Goal: Task Accomplishment & Management: Use online tool/utility

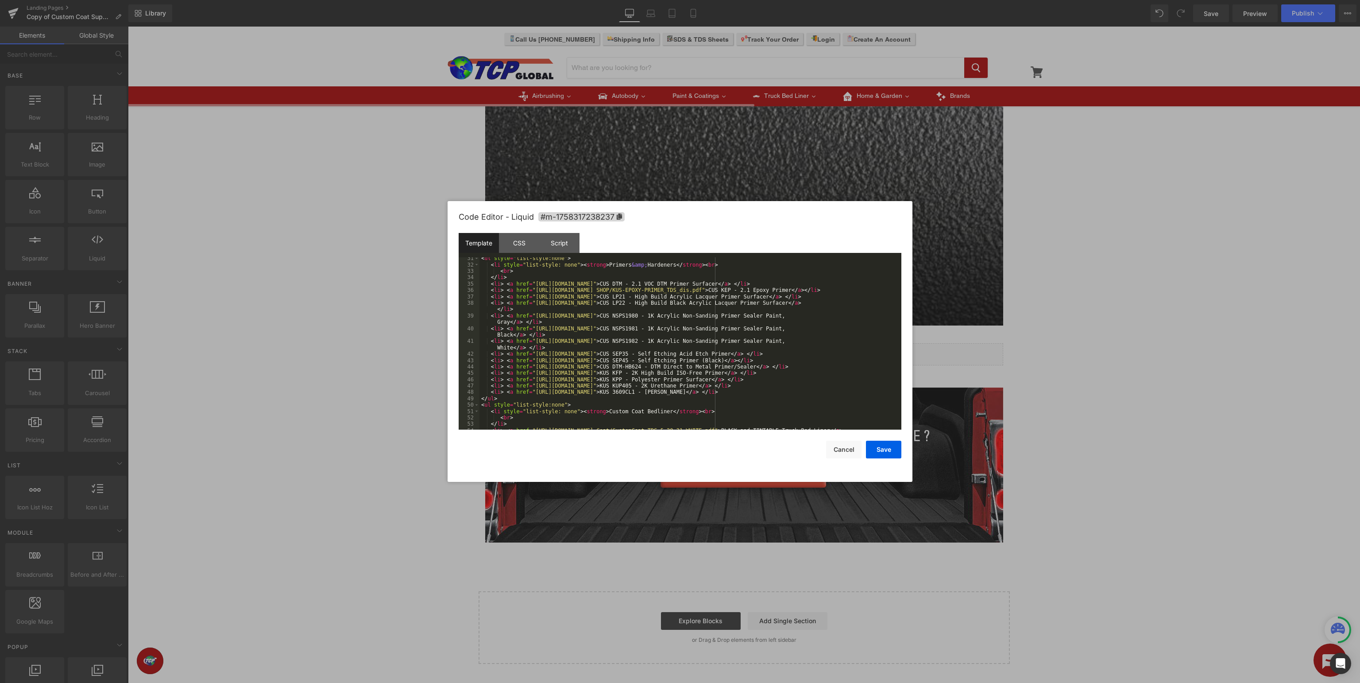
scroll to position [213, 0]
click at [773, 215] on div "Code Editor - Liquid #m-1758317238237" at bounding box center [680, 217] width 443 height 32
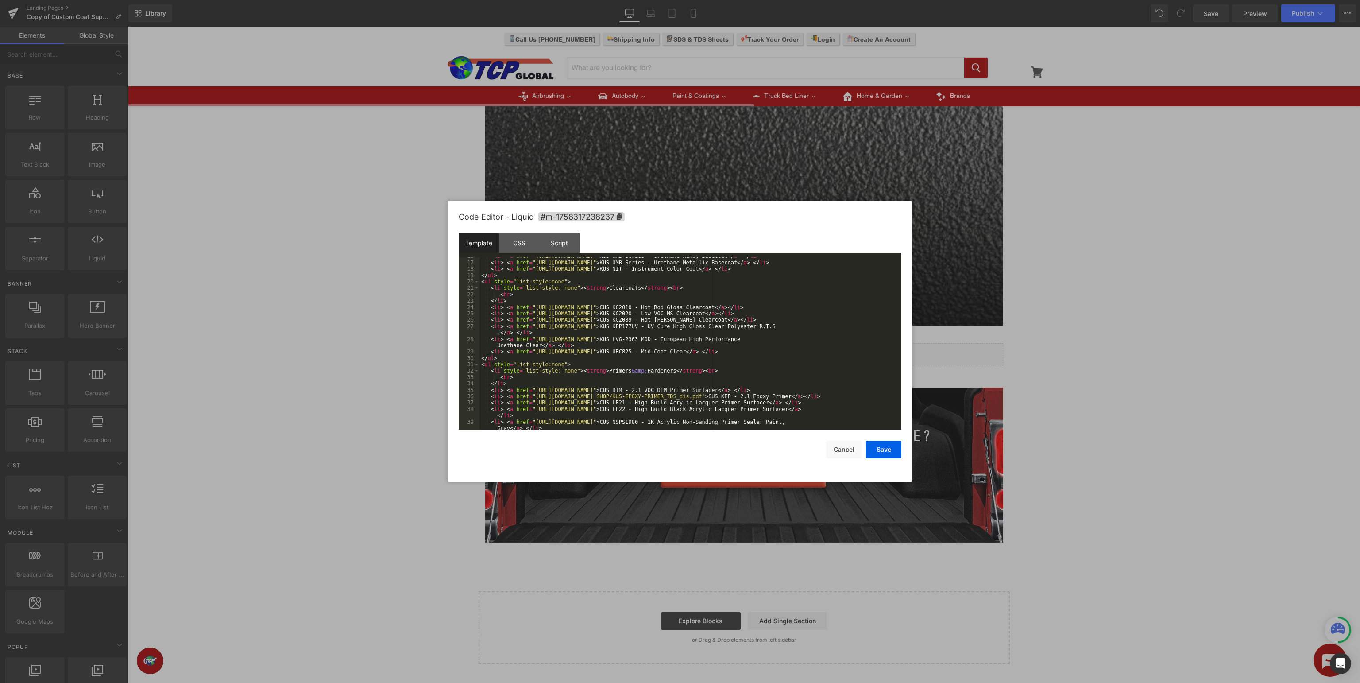
scroll to position [106, 0]
click at [854, 451] on button "Cancel" at bounding box center [843, 450] width 35 height 18
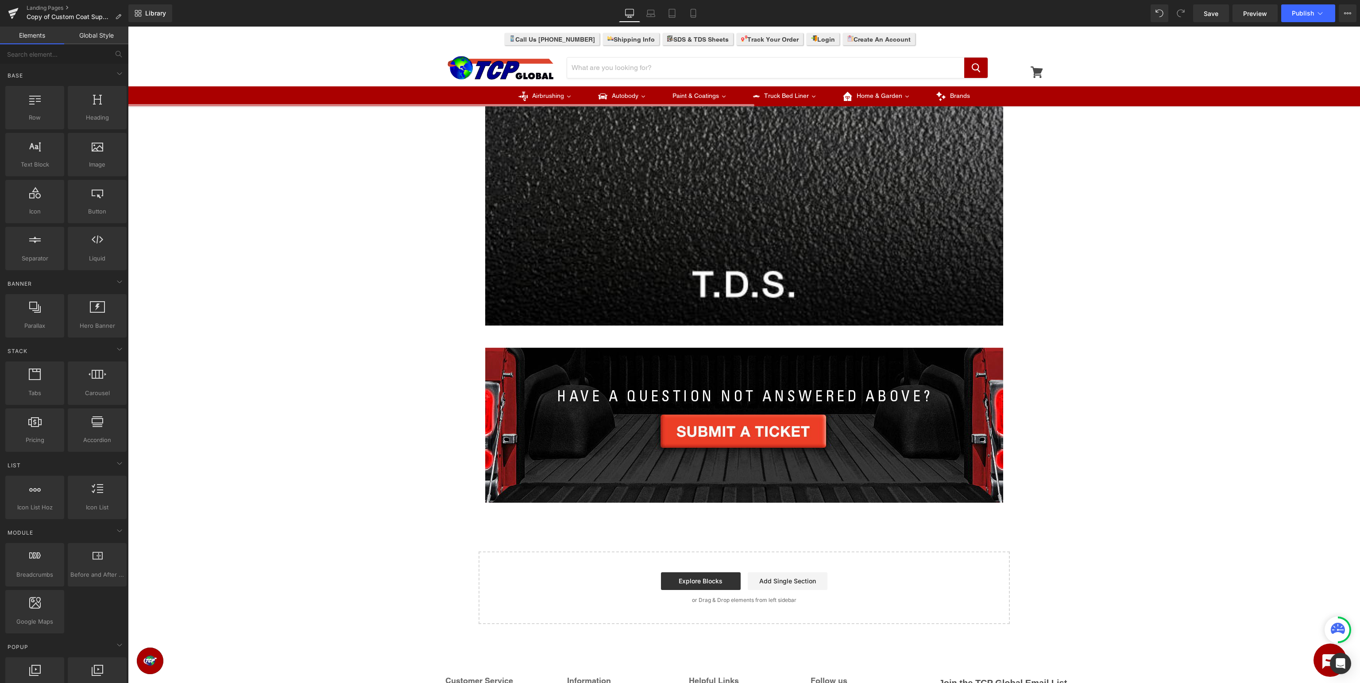
click at [1149, 404] on div "Image Row Image Row Image Row Select your layout" at bounding box center [744, 243] width 1232 height 762
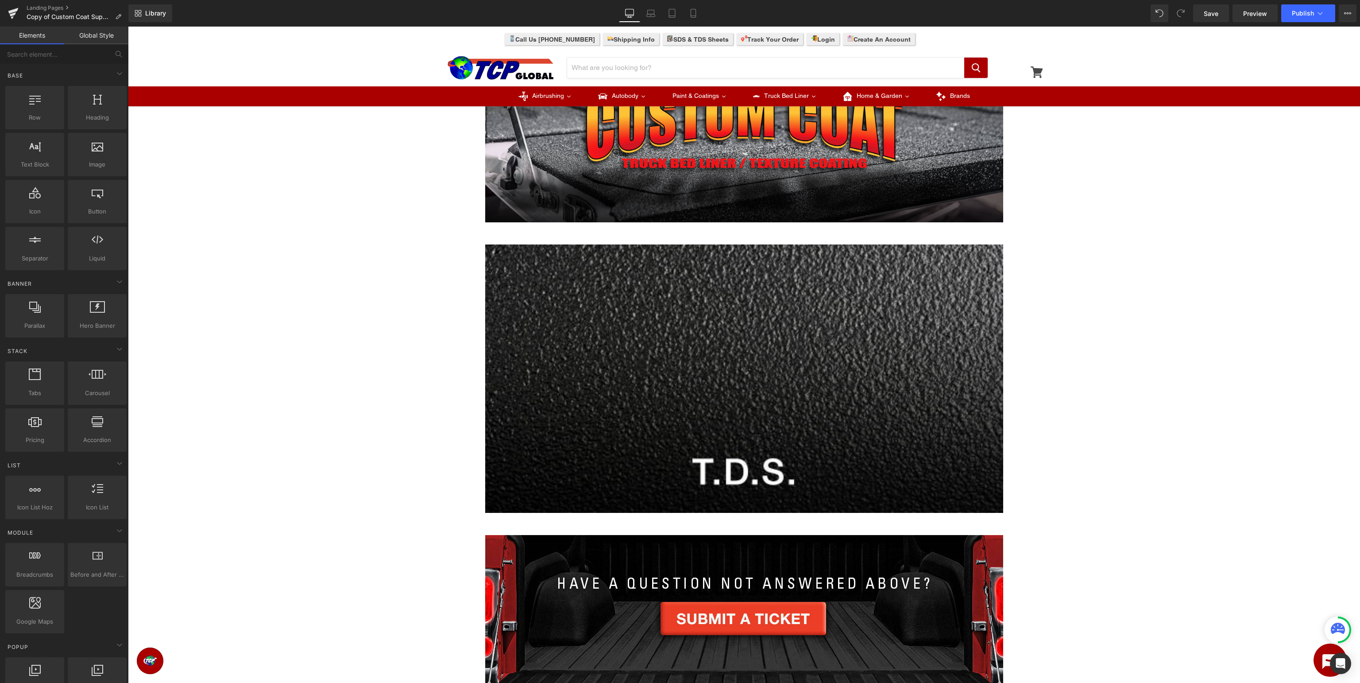
scroll to position [0, 0]
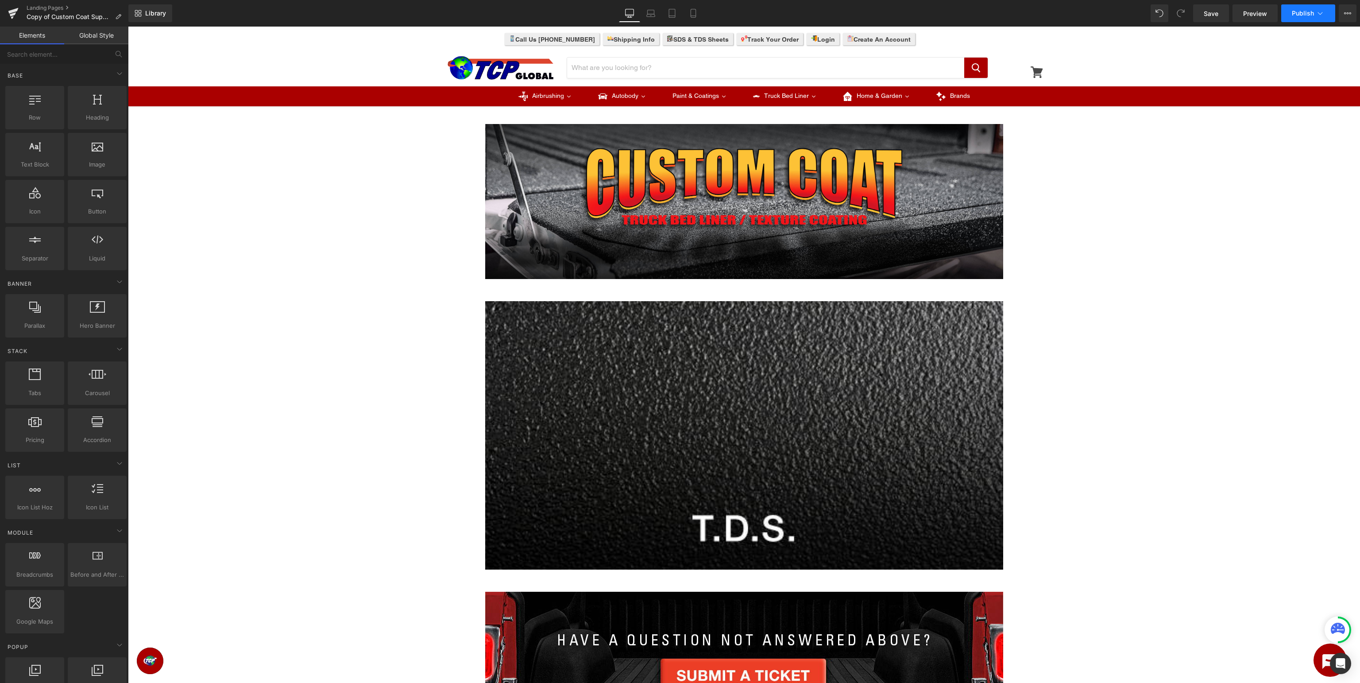
click at [1296, 15] on span "Publish" at bounding box center [1303, 13] width 22 height 7
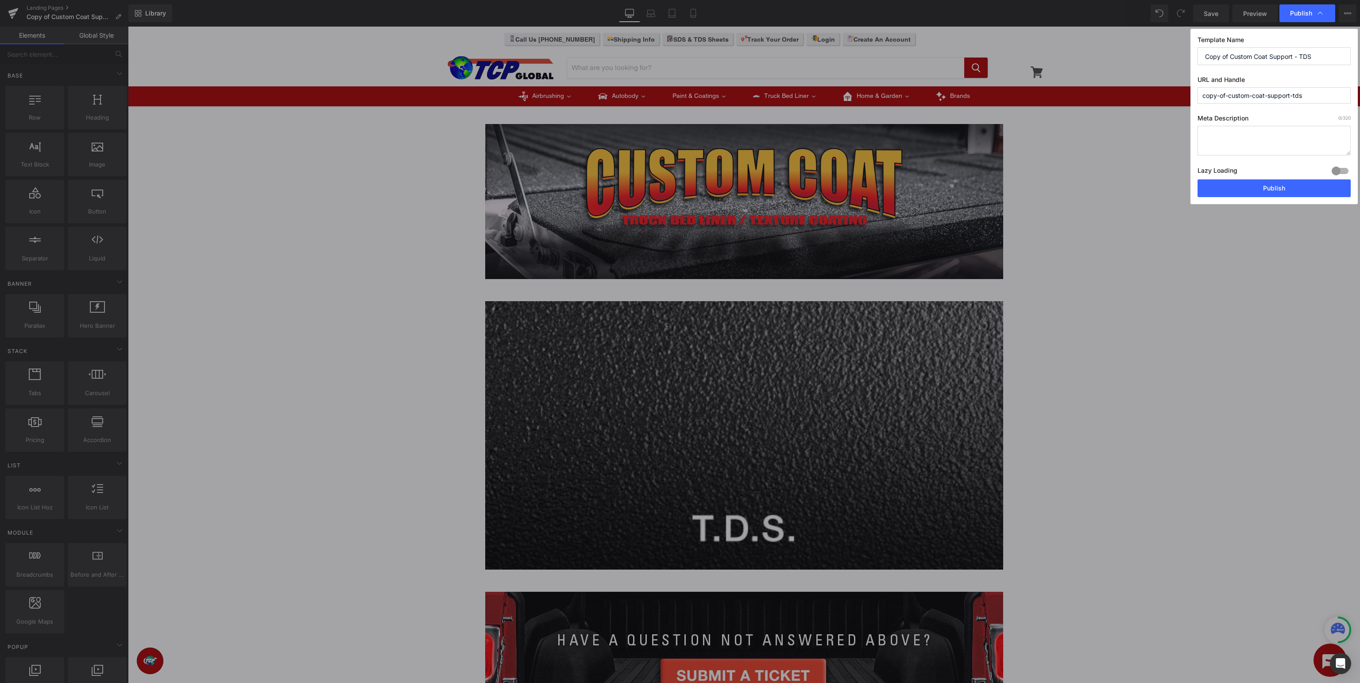
drag, startPoint x: 1231, startPoint y: 55, endPoint x: 1088, endPoint y: 54, distance: 143.0
click at [1198, 54] on input "Copy of Custom Coat Support - TDS" at bounding box center [1274, 56] width 153 height 18
type input "Custom Coat Support - TDS"
drag, startPoint x: 1228, startPoint y: 94, endPoint x: 1124, endPoint y: 94, distance: 104.5
click at [1198, 94] on input "copy-of-custom-coat-support-tds" at bounding box center [1274, 95] width 153 height 16
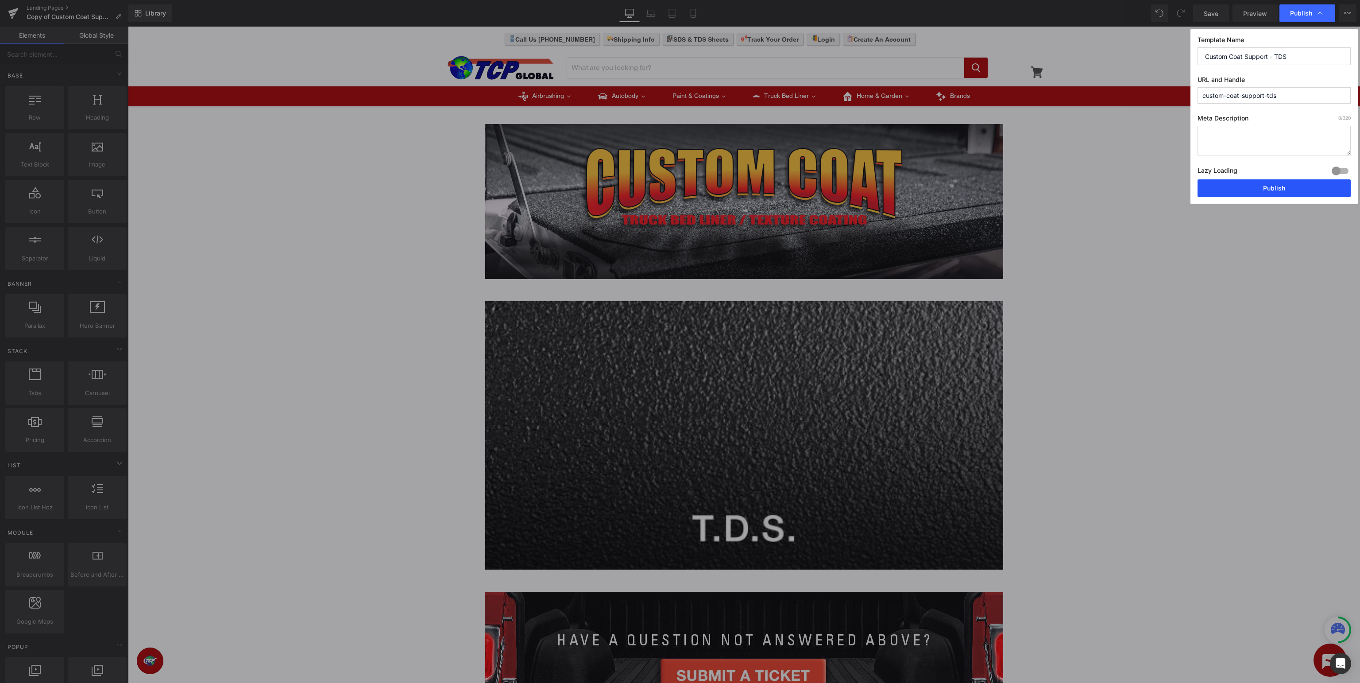
type input "custom-coat-support-tds"
click at [1265, 190] on button "Publish" at bounding box center [1274, 188] width 153 height 18
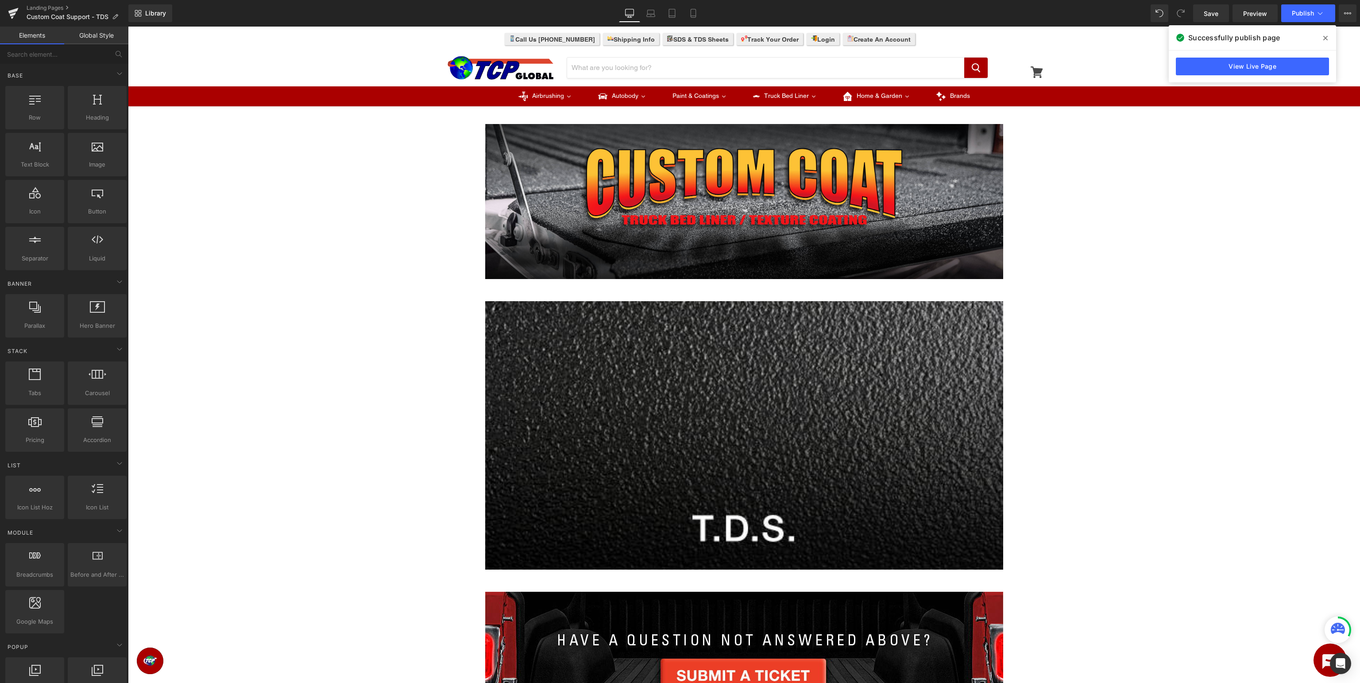
click at [1326, 38] on icon at bounding box center [1326, 38] width 4 height 4
click at [1315, 18] on button "Publish" at bounding box center [1308, 13] width 54 height 18
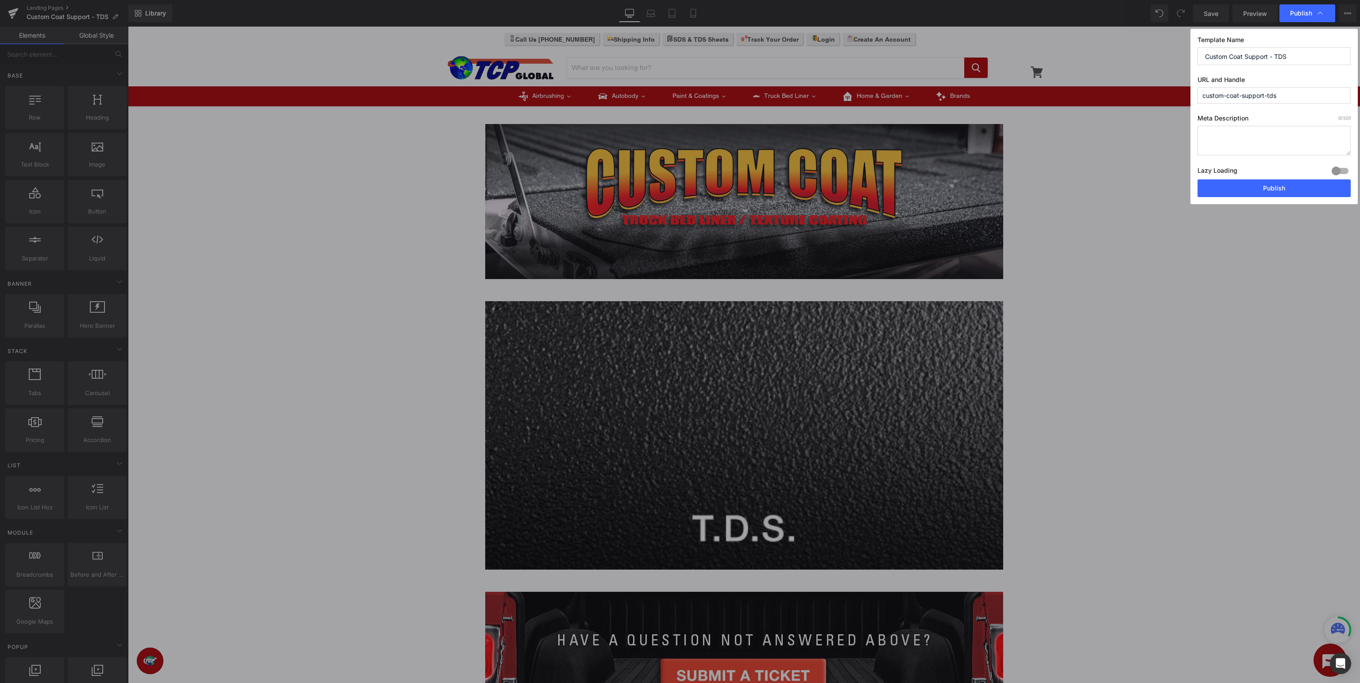
click at [1206, 57] on input "Custom Coat Support - TDS" at bounding box center [1274, 56] width 153 height 18
drag, startPoint x: 1356, startPoint y: 302, endPoint x: 1227, endPoint y: 276, distance: 132.3
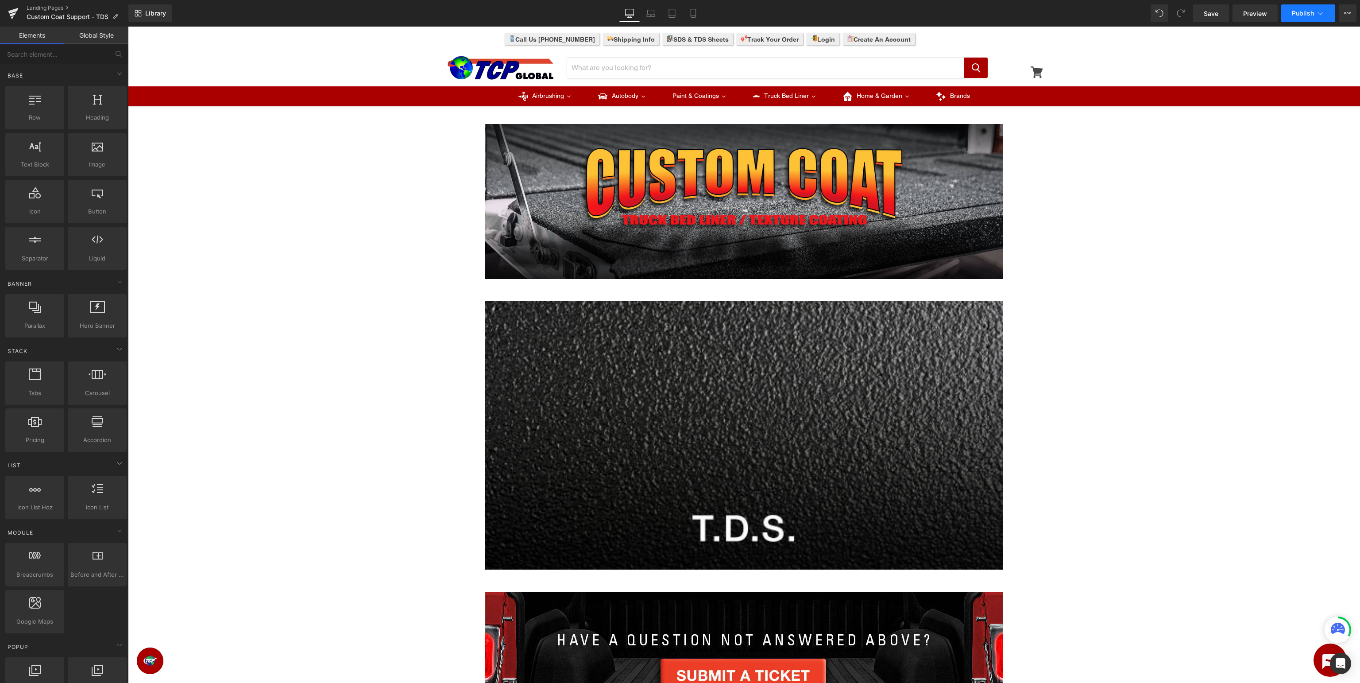
click at [1310, 12] on span "Publish" at bounding box center [1303, 13] width 22 height 7
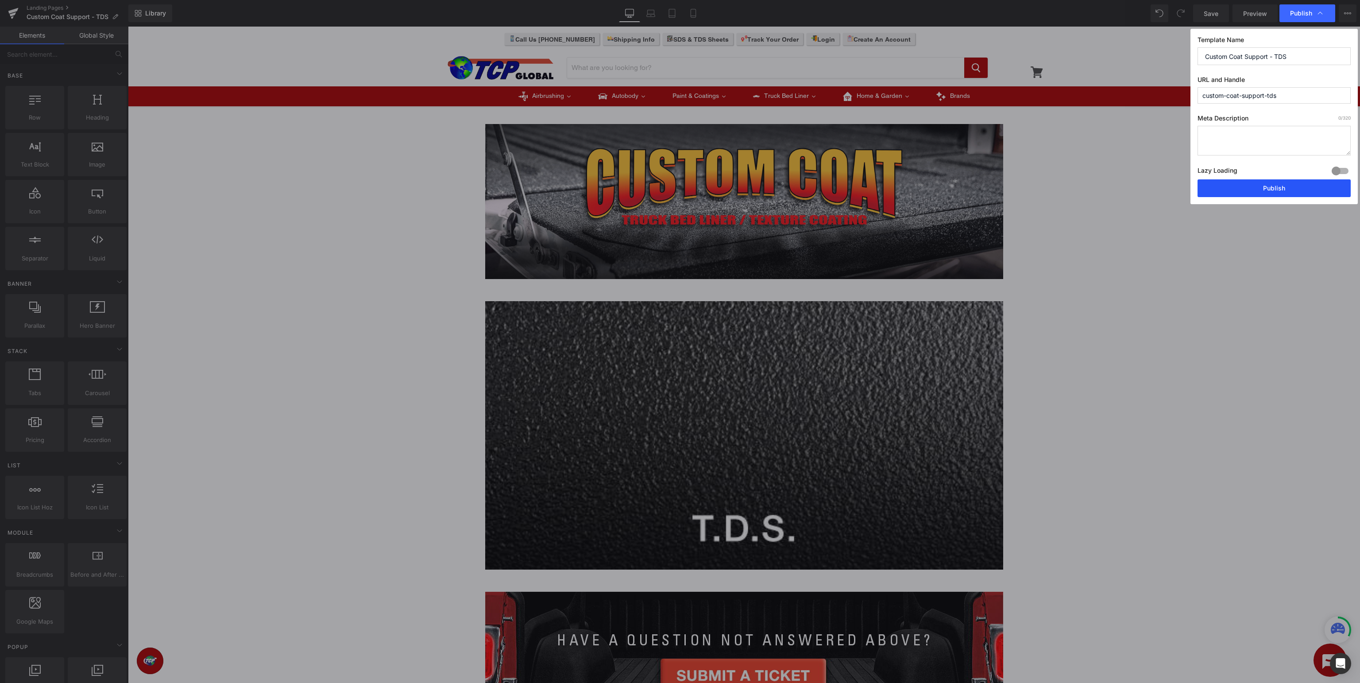
click at [1251, 190] on button "Publish" at bounding box center [1274, 188] width 153 height 18
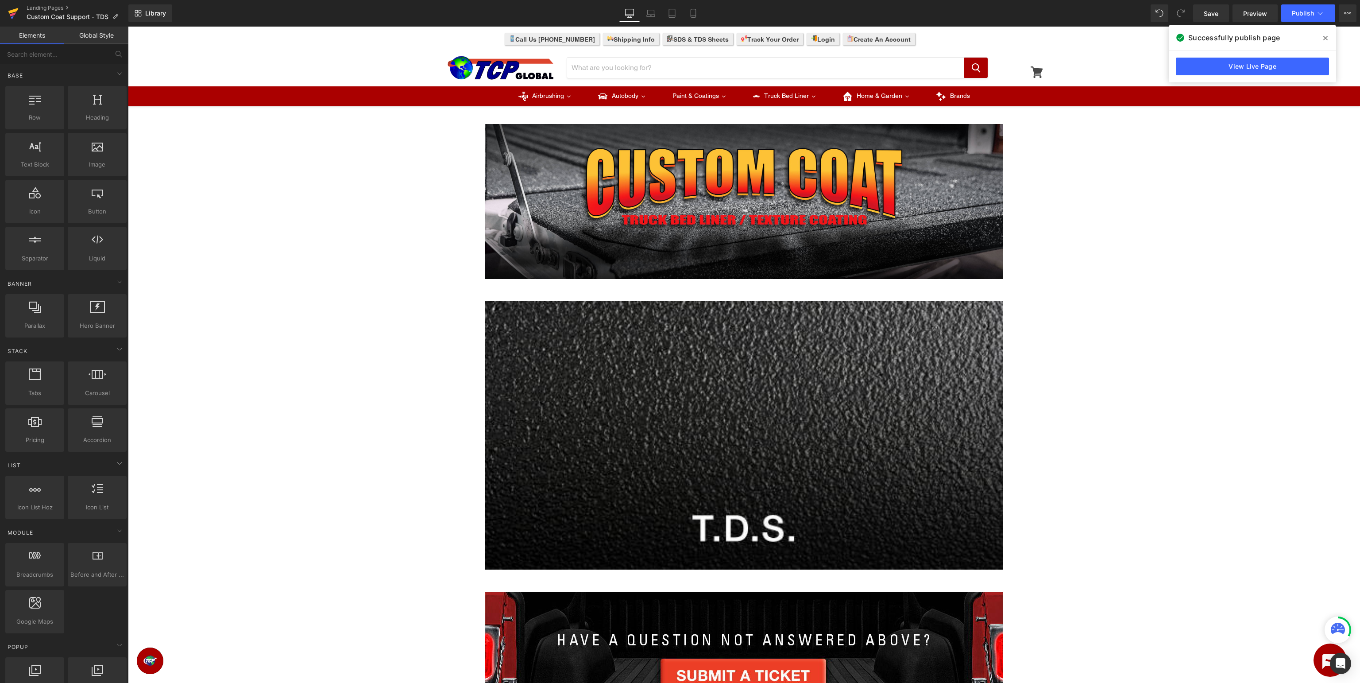
click at [13, 13] on icon at bounding box center [13, 13] width 11 height 22
